Goal: Information Seeking & Learning: Understand process/instructions

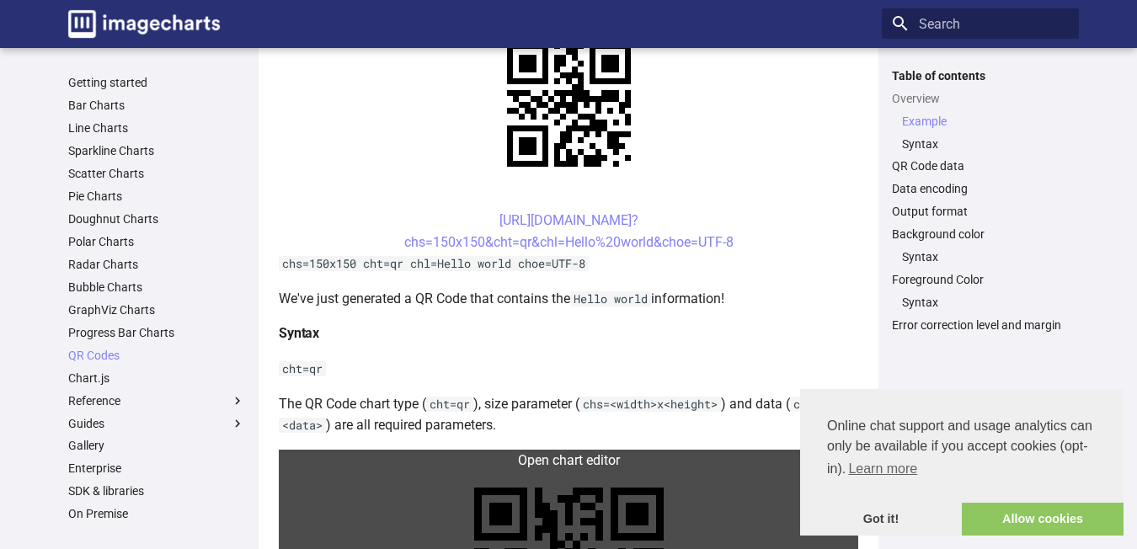
scroll to position [168, 0]
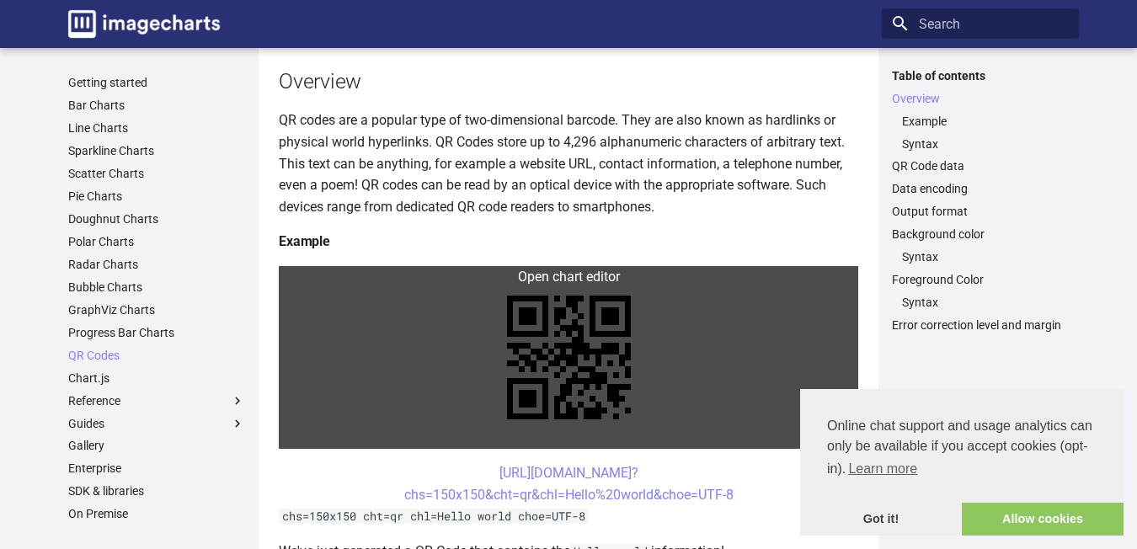
click at [302, 280] on link at bounding box center [568, 357] width 579 height 183
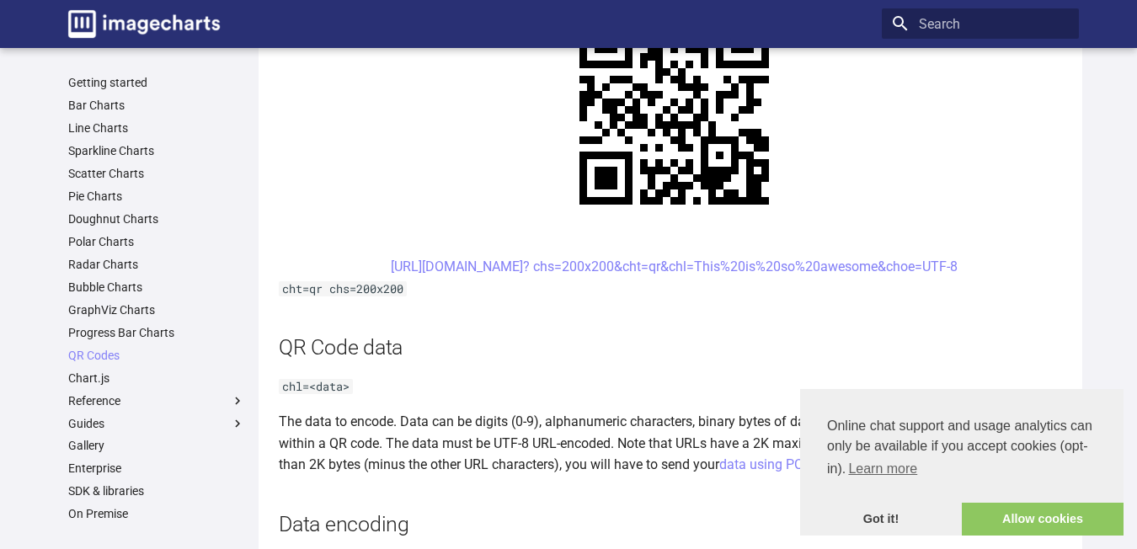
scroll to position [926, 0]
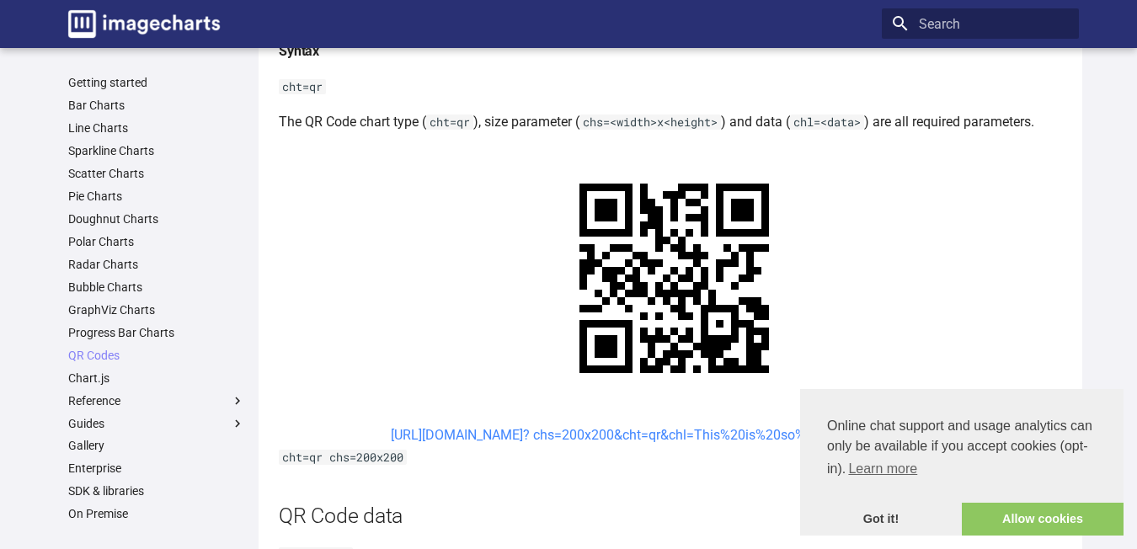
click at [391, 427] on link "[URL][DOMAIN_NAME]? chs=200x200&cht=qr&chl=This%20is%20so%20awesome&choe=UTF-8" at bounding box center [674, 435] width 567 height 16
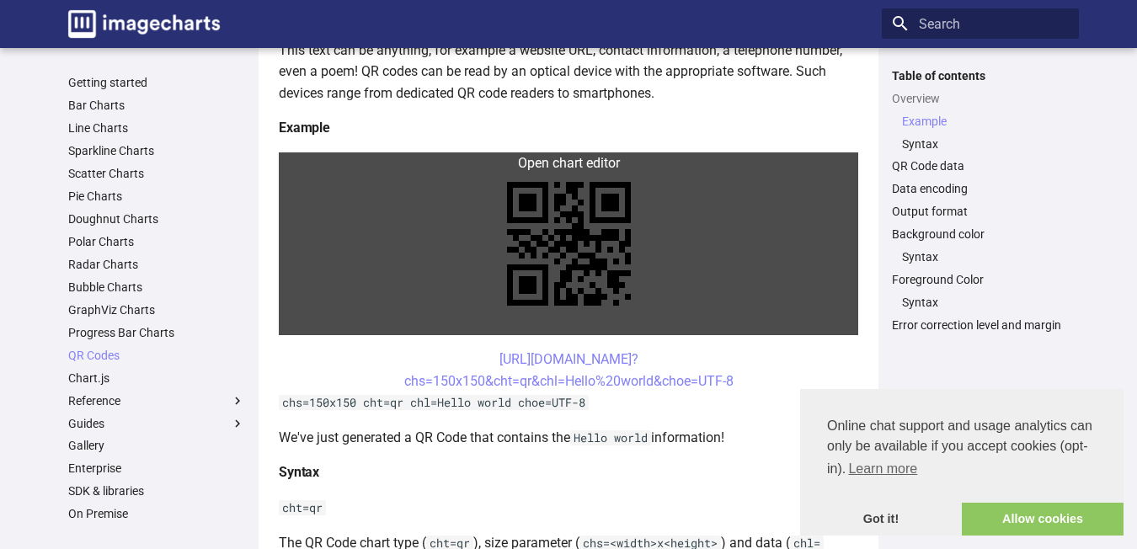
scroll to position [366, 0]
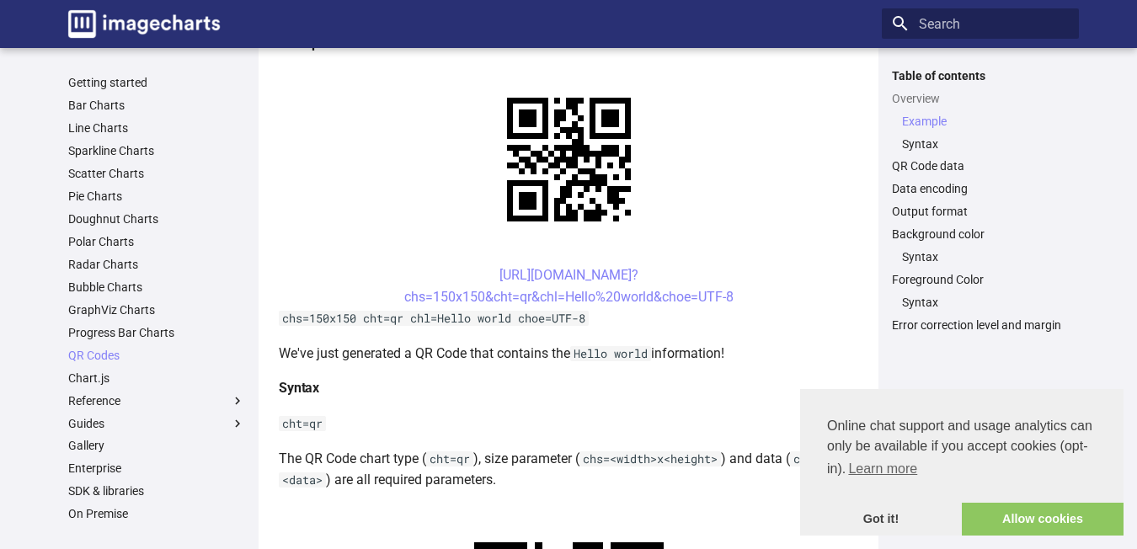
drag, startPoint x: 464, startPoint y: 277, endPoint x: 733, endPoint y: 296, distance: 270.2
click at [733, 296] on center "[URL][DOMAIN_NAME]? chs=150x150&cht=qr&chl=Hello%20world&choe=UTF-8" at bounding box center [568, 285] width 579 height 43
copy link "[URL][DOMAIN_NAME]? chs=150x150&cht=qr&chl=Hello%20world&choe=UTF-8"
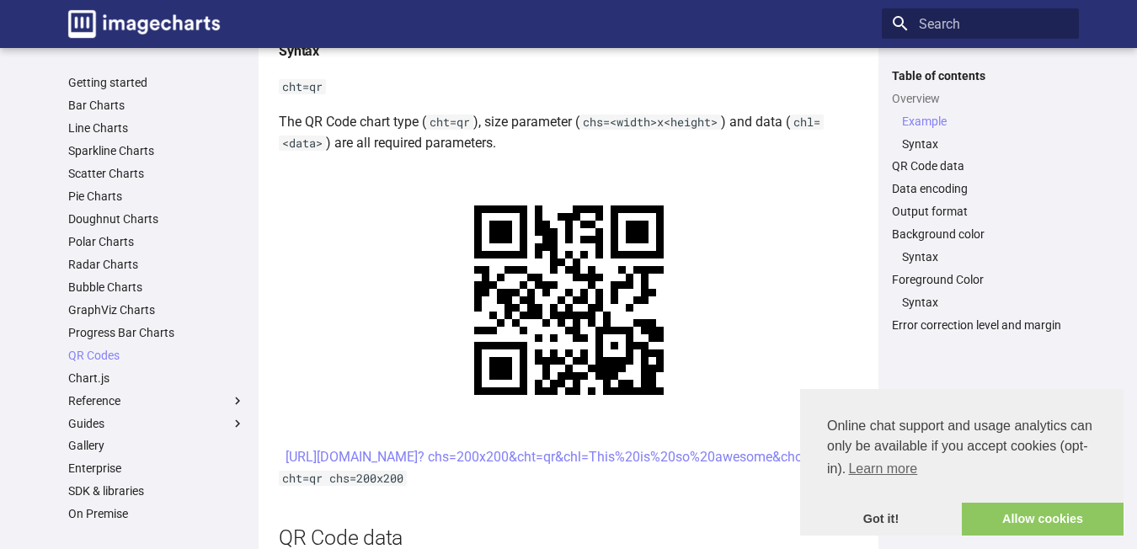
scroll to position [787, 0]
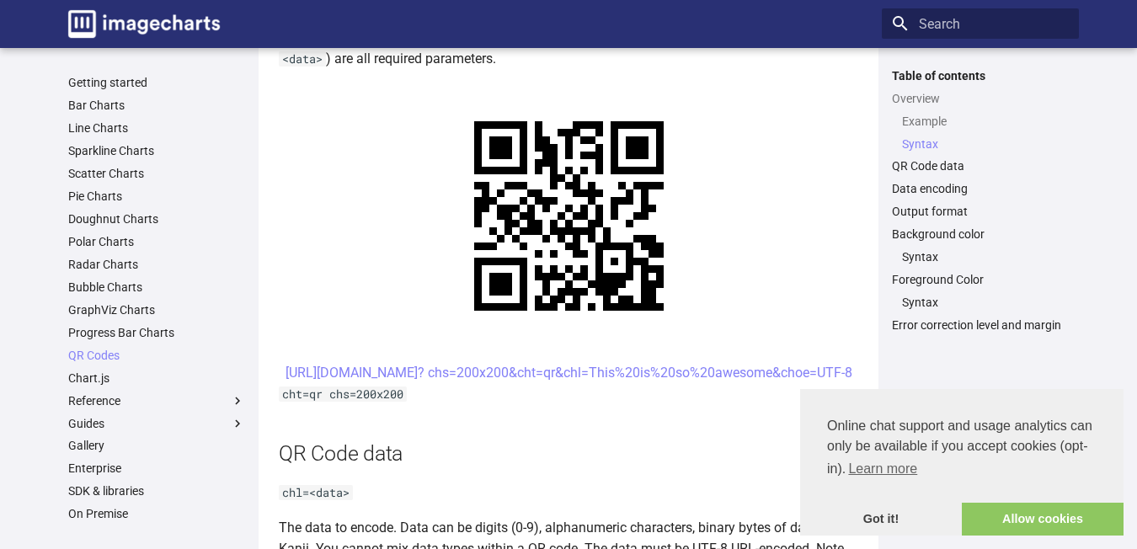
drag, startPoint x: 471, startPoint y: 375, endPoint x: 781, endPoint y: 402, distance: 311.1
click at [781, 384] on center "[URL][DOMAIN_NAME]? chs=200x200&cht=qr&chl=This%20is%20so%20awesome&choe=UTF-8" at bounding box center [568, 373] width 579 height 22
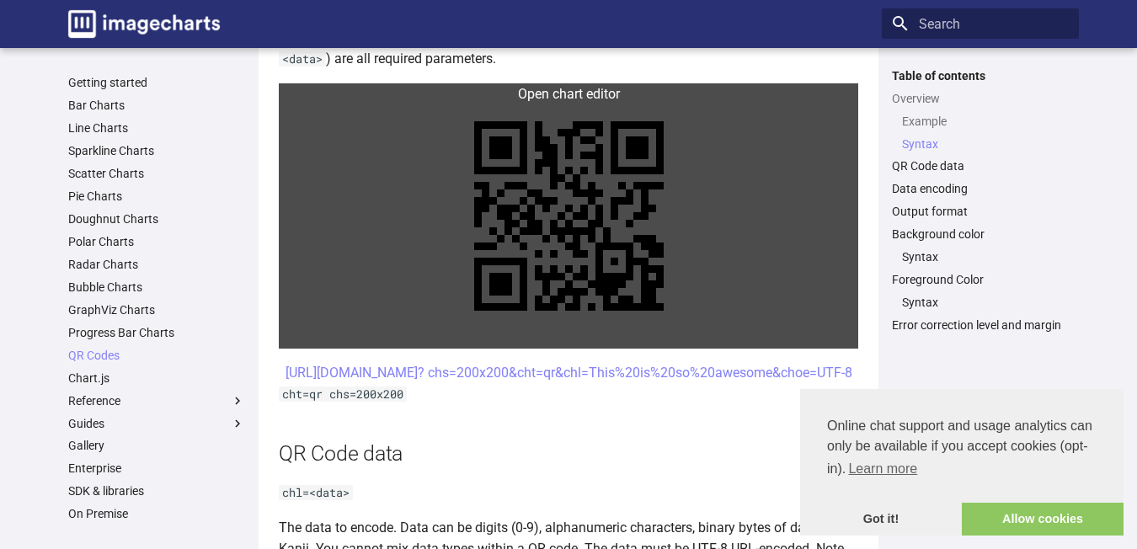
copy link "[URL][DOMAIN_NAME]? chs=200x200&cht=qr&chl=This%20is%20so%20awesome&choe=UTF-8"
